Goal: Information Seeking & Learning: Learn about a topic

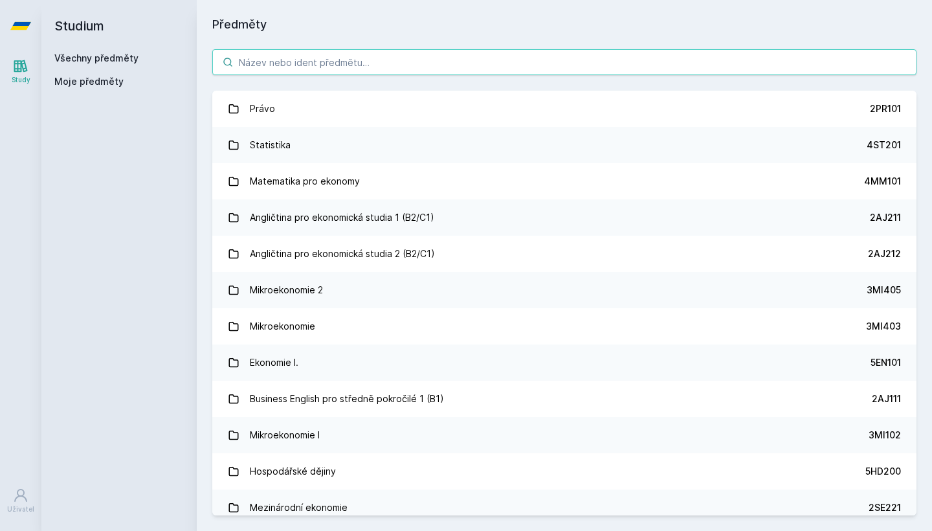
click at [274, 54] on input "search" at bounding box center [564, 62] width 704 height 26
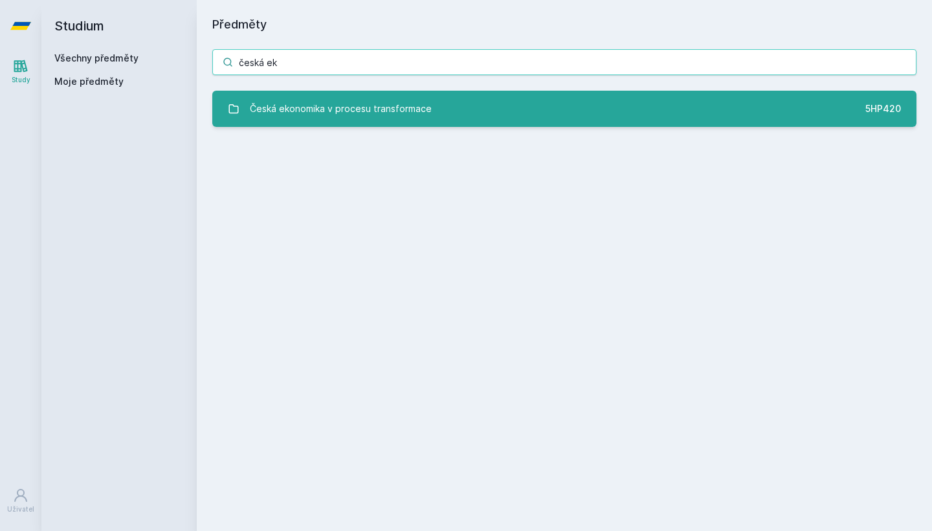
type input "česká ek"
click at [384, 106] on div "Česká ekonomika v procesu transformace" at bounding box center [341, 109] width 182 height 26
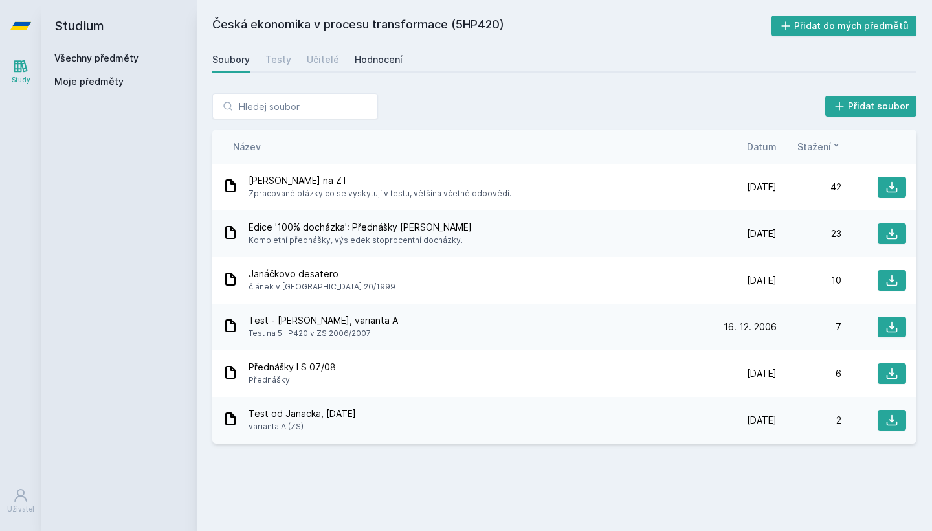
click at [375, 63] on div "Hodnocení" at bounding box center [379, 59] width 48 height 13
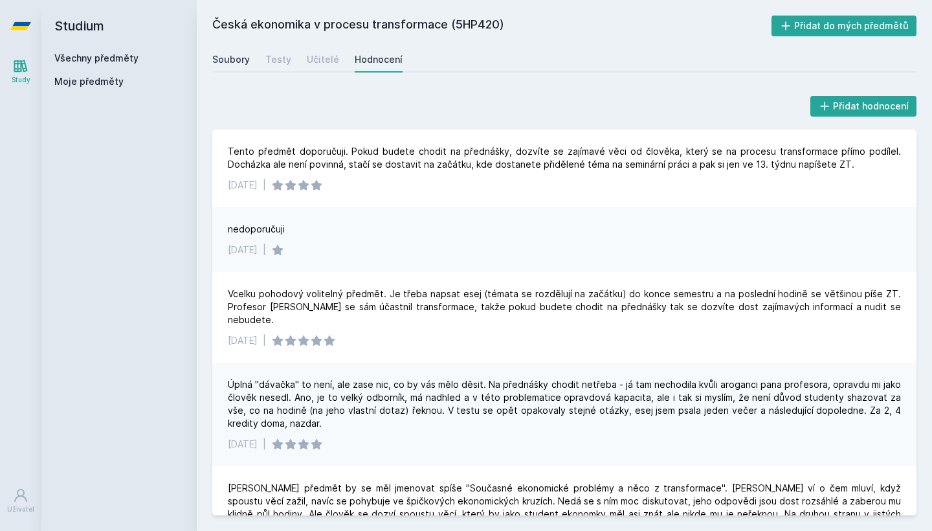
click at [231, 62] on div "Soubory" at bounding box center [231, 59] width 38 height 13
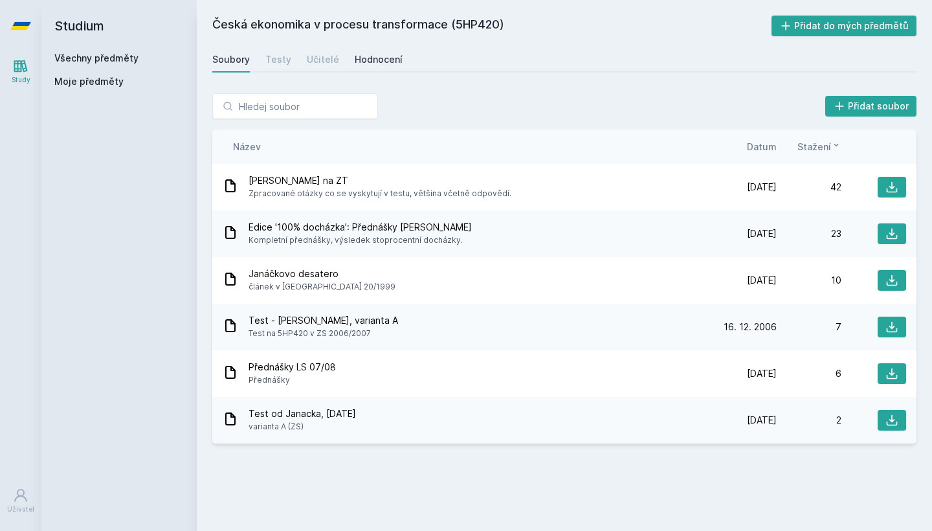
click at [363, 69] on link "Hodnocení" at bounding box center [379, 60] width 48 height 26
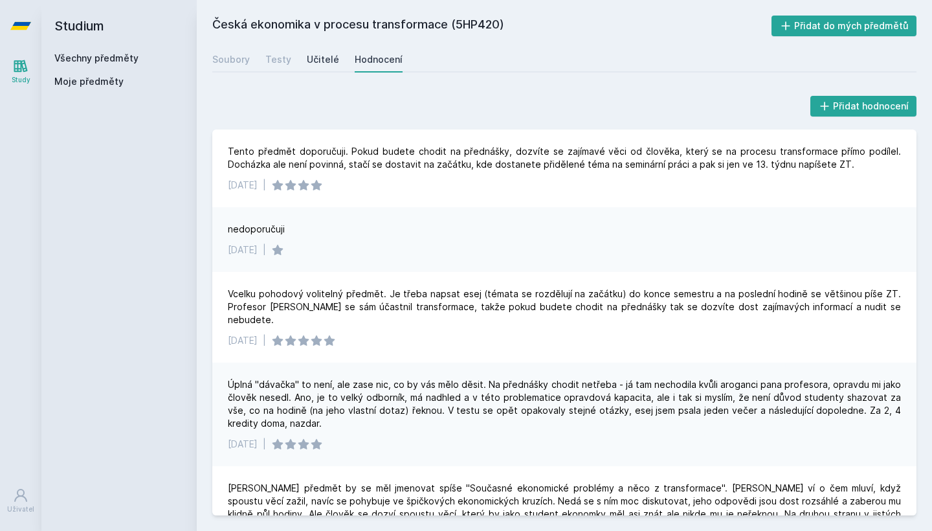
click at [327, 54] on div "Učitelé" at bounding box center [323, 59] width 32 height 13
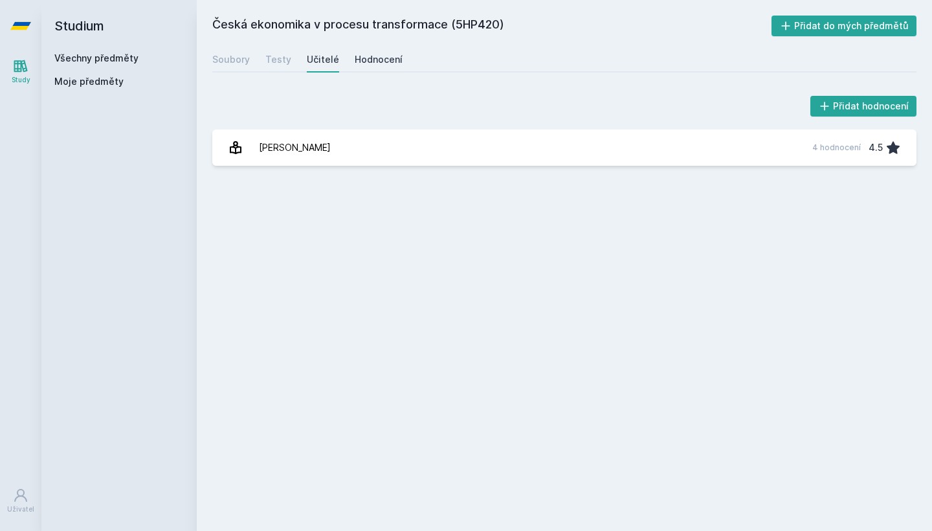
click at [385, 53] on div "Hodnocení" at bounding box center [379, 59] width 48 height 13
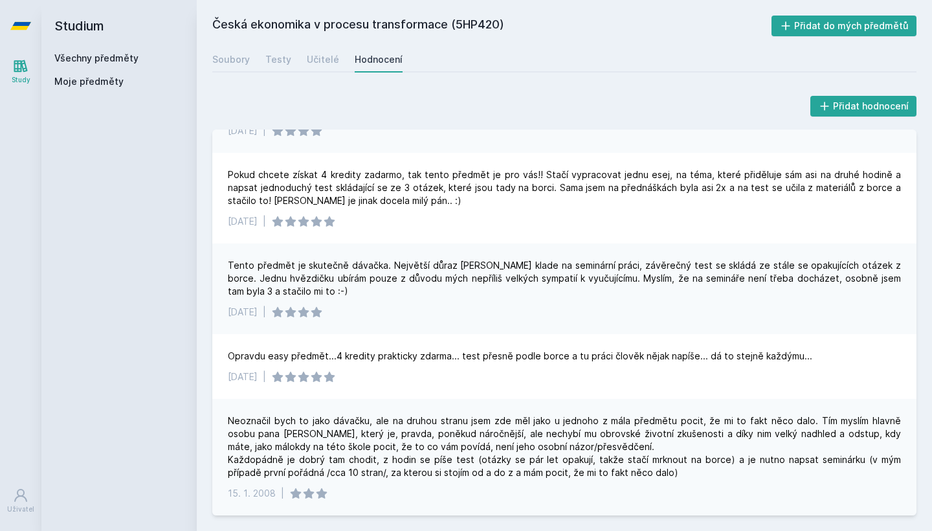
scroll to position [844, 0]
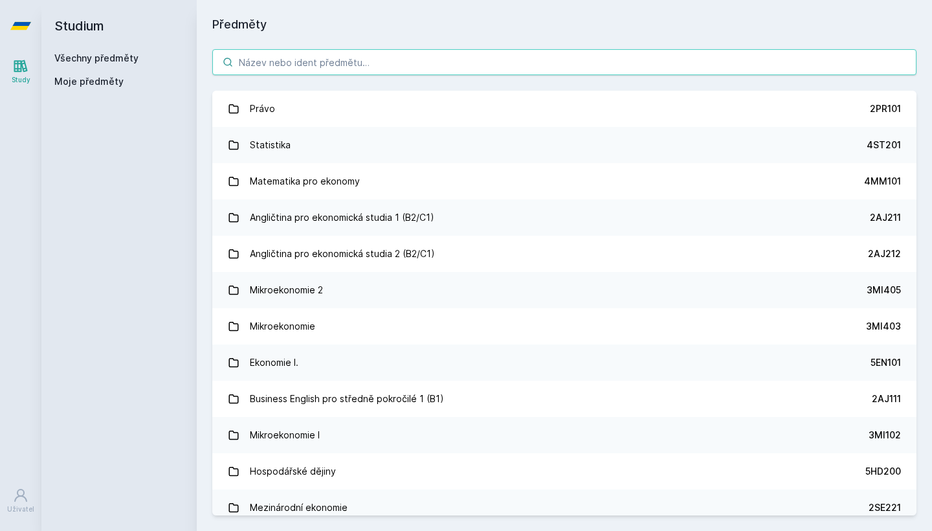
click at [271, 58] on input "search" at bounding box center [564, 62] width 704 height 26
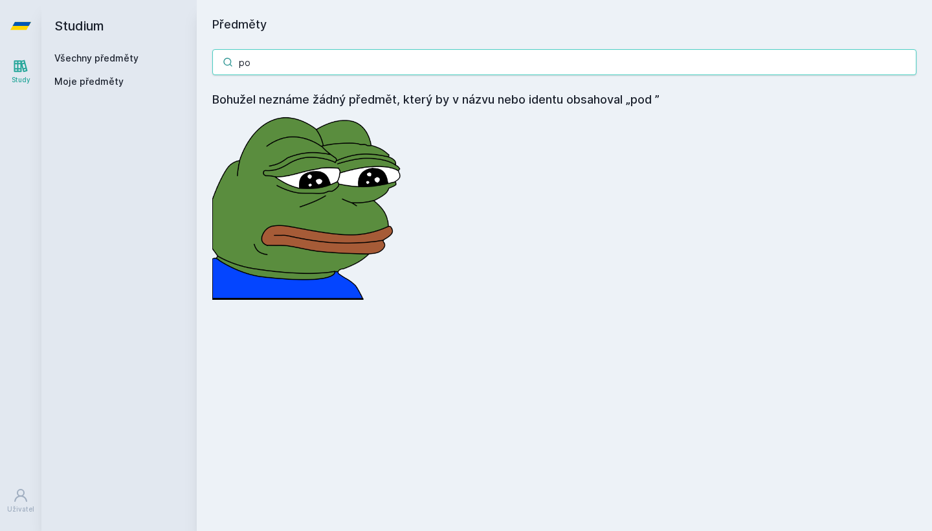
type input "p"
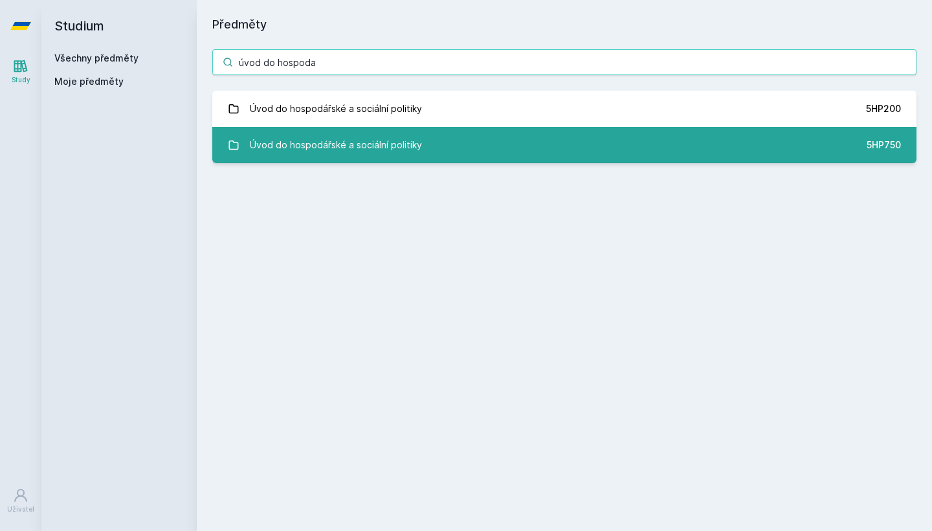
type input "úvod do hospoda"
click at [440, 150] on link "Úvod do hospodářské a sociální politiky 5HP750" at bounding box center [564, 145] width 704 height 36
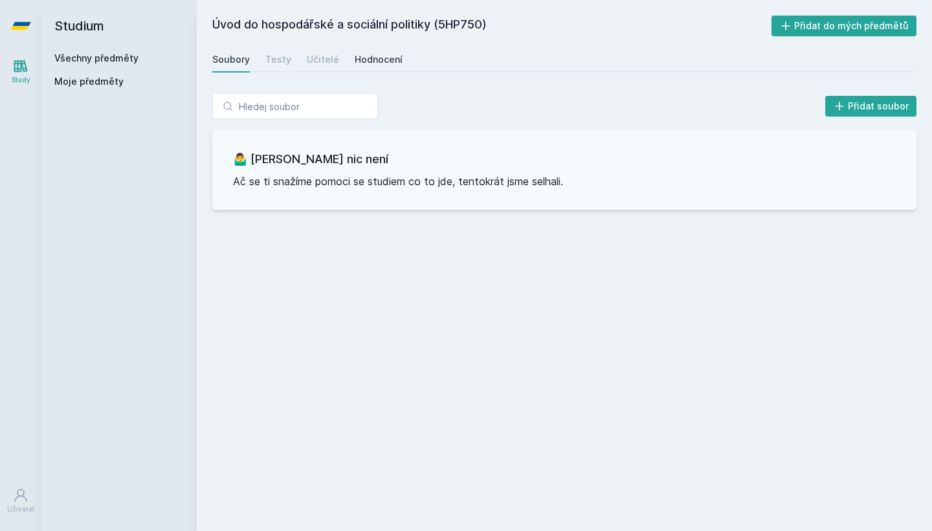
click at [379, 62] on div "Hodnocení" at bounding box center [379, 59] width 48 height 13
click at [328, 57] on div "Učitelé" at bounding box center [323, 59] width 32 height 13
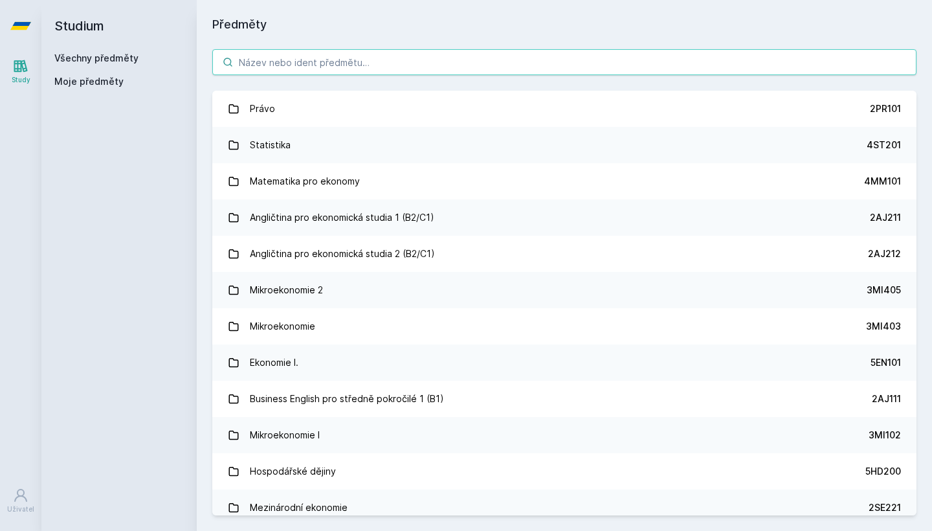
click at [293, 64] on input "search" at bounding box center [564, 62] width 704 height 26
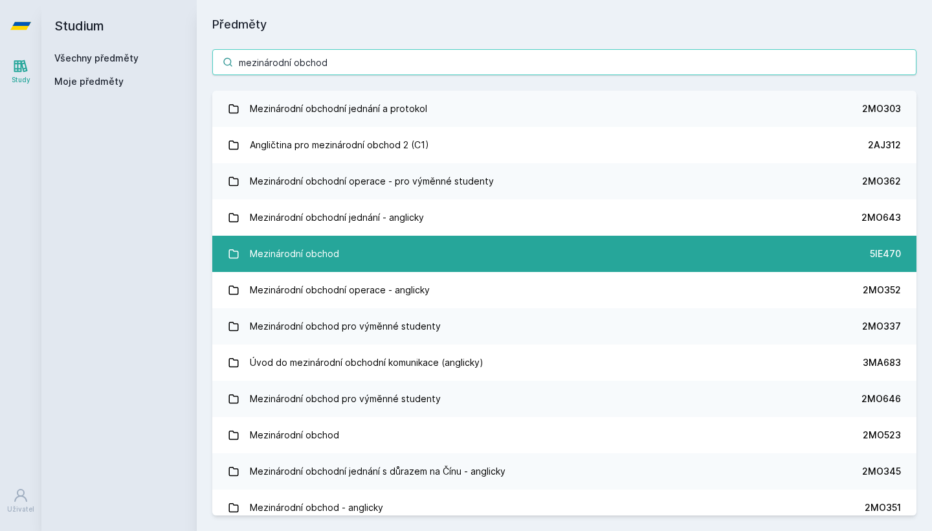
scroll to position [107, 0]
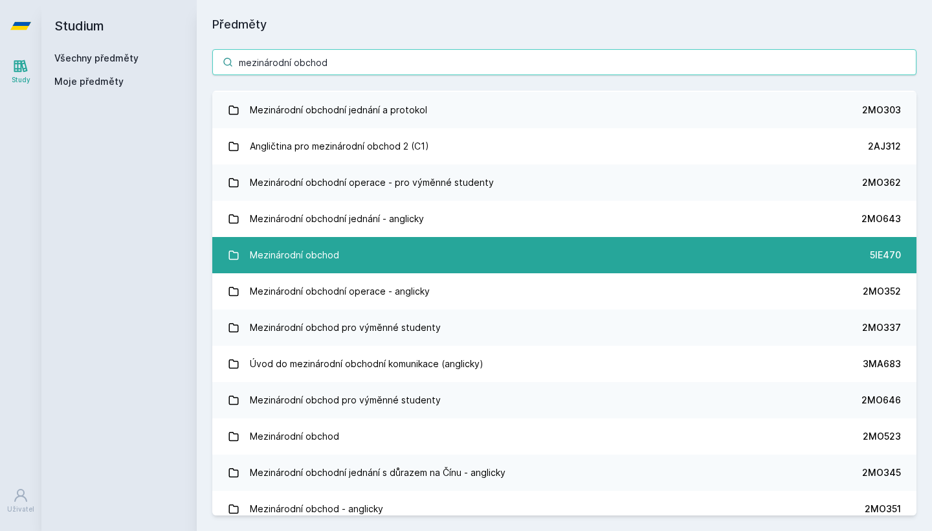
type input "mezinárodní obchod"
click at [453, 248] on link "Mezinárodní obchod 5IE470" at bounding box center [564, 255] width 704 height 36
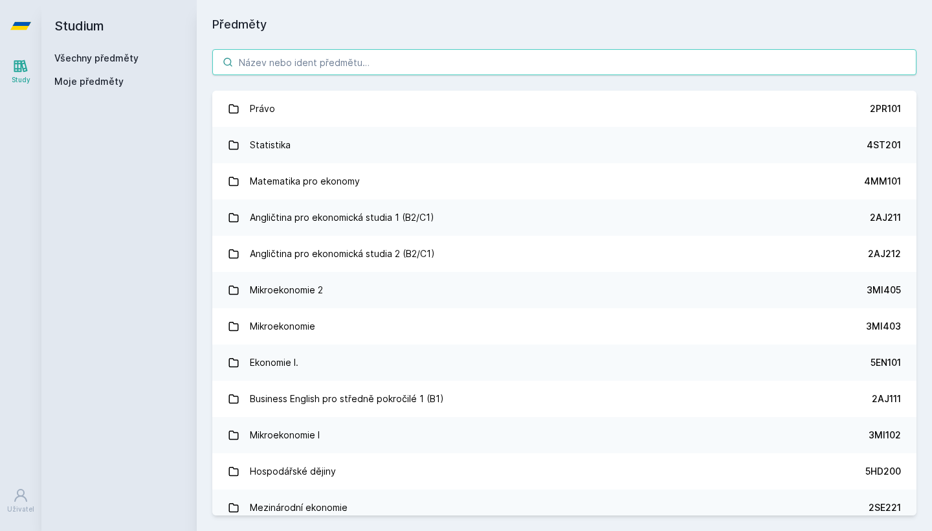
click at [306, 63] on input "search" at bounding box center [564, 62] width 704 height 26
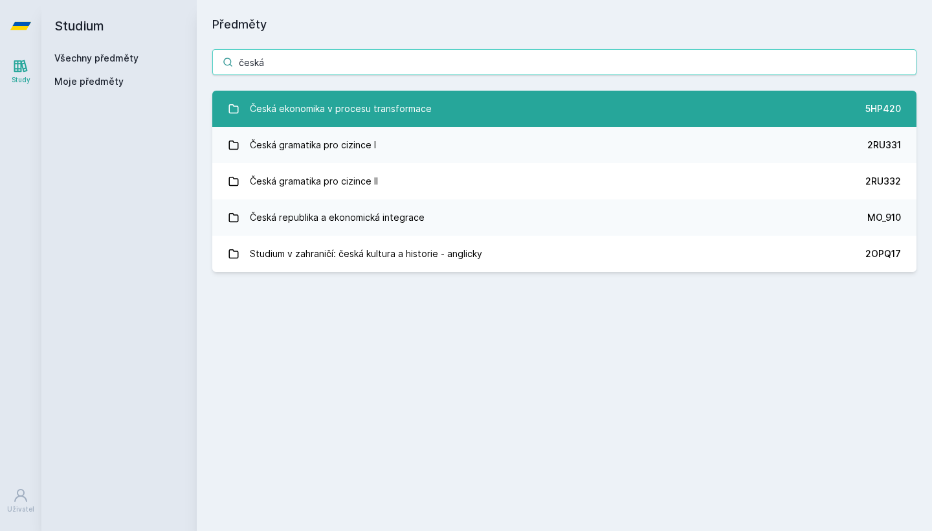
type input "česká"
click at [399, 105] on div "Česká ekonomika v procesu transformace" at bounding box center [341, 109] width 182 height 26
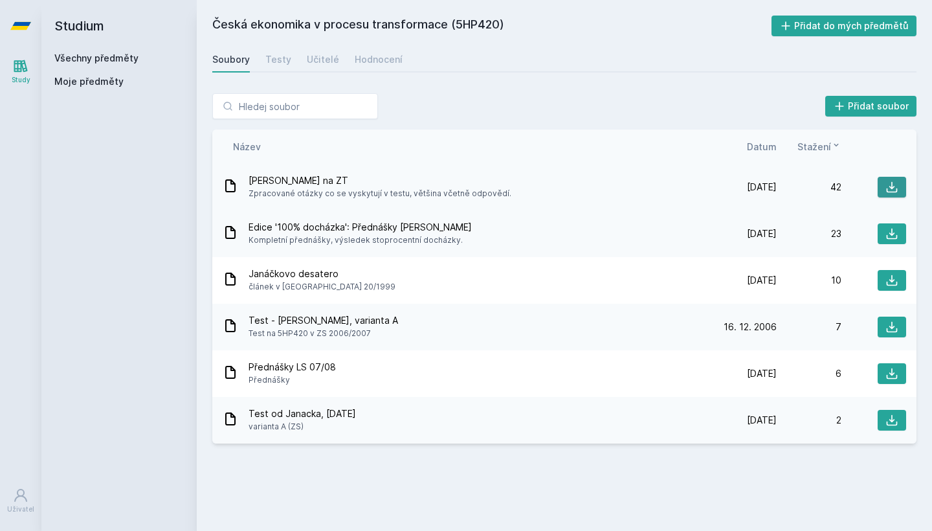
click at [889, 183] on icon at bounding box center [892, 187] width 13 height 13
click at [183, 76] on div "Moje předměty" at bounding box center [118, 81] width 129 height 13
